Goal: Transaction & Acquisition: Book appointment/travel/reservation

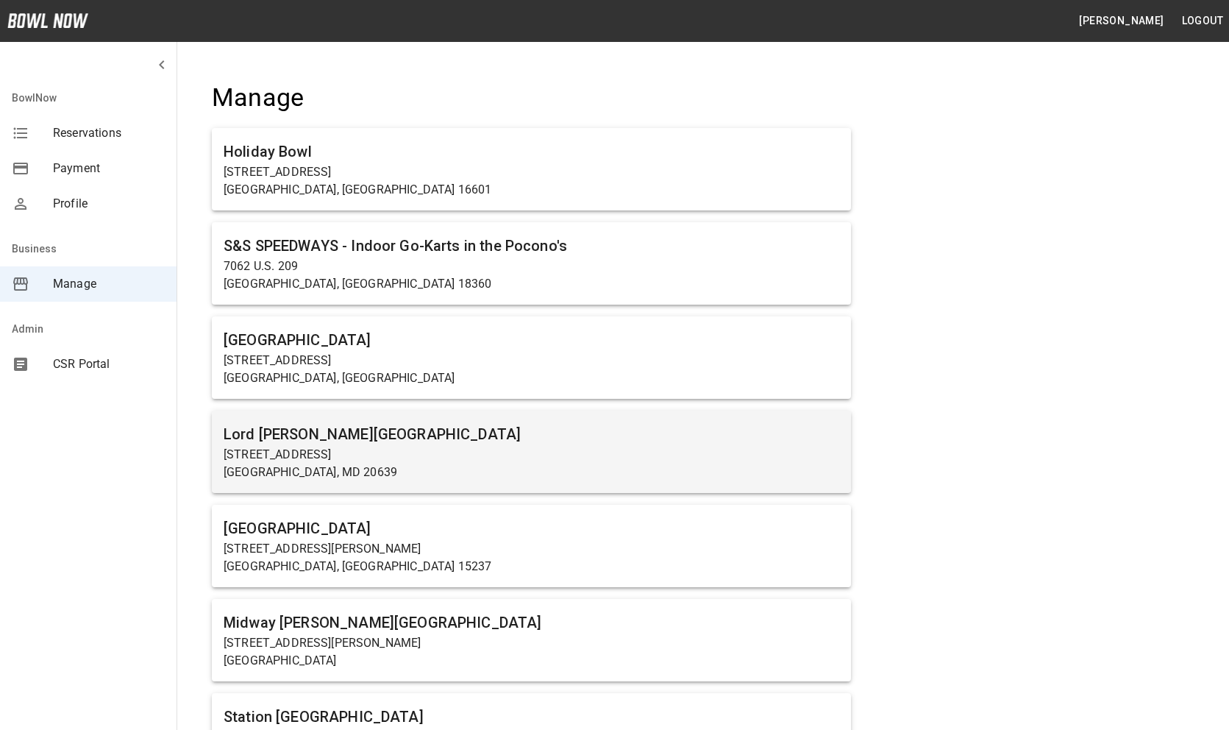
scroll to position [1558, 0]
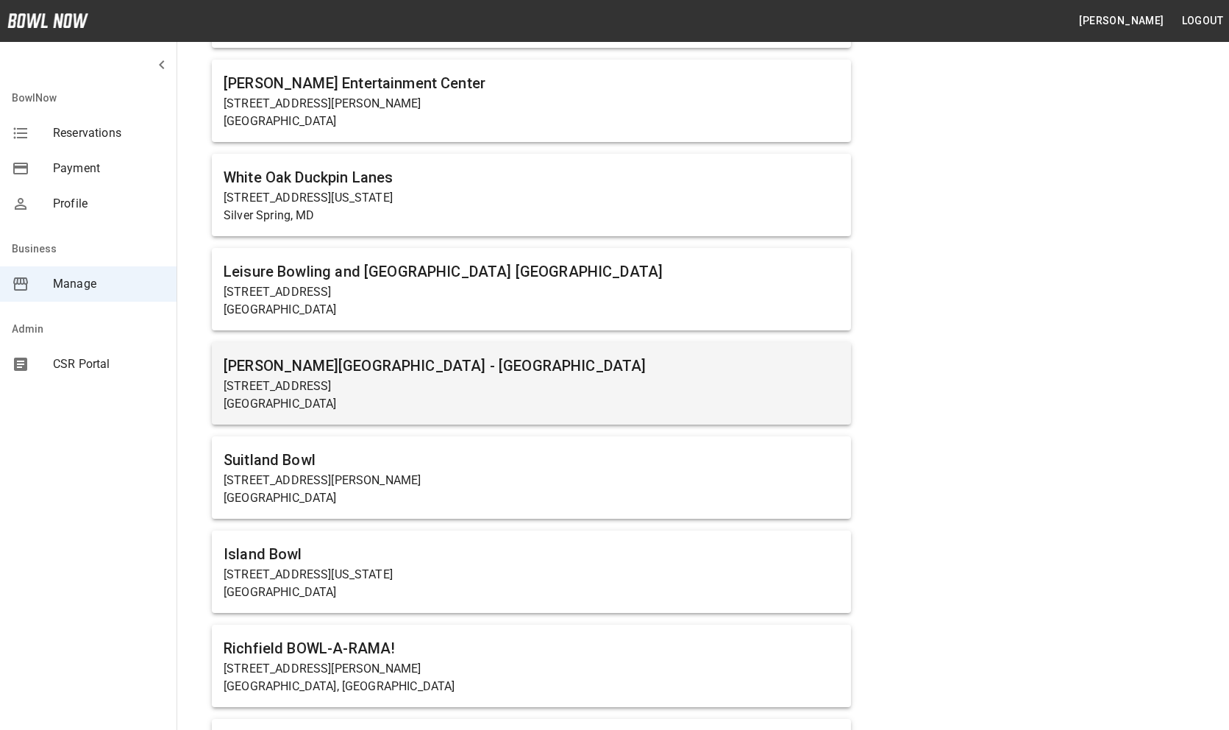
click at [386, 388] on p "166 Saratoga Ave" at bounding box center [532, 386] width 616 height 18
